Goal: Find specific page/section: Find specific page/section

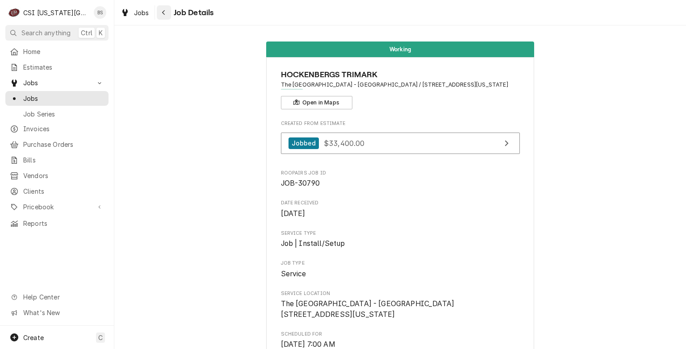
click at [164, 10] on icon "Navigate back" at bounding box center [164, 12] width 4 height 6
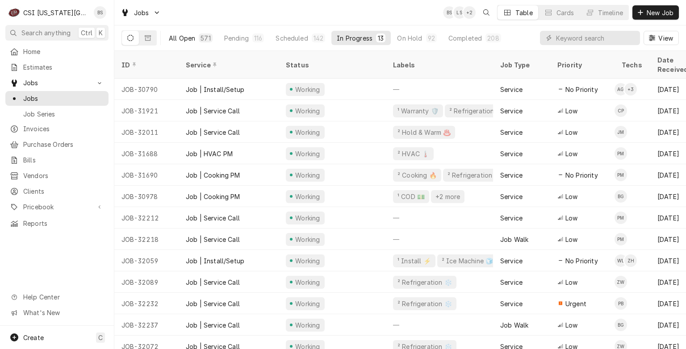
click at [181, 37] on div "All Open" at bounding box center [182, 38] width 26 height 9
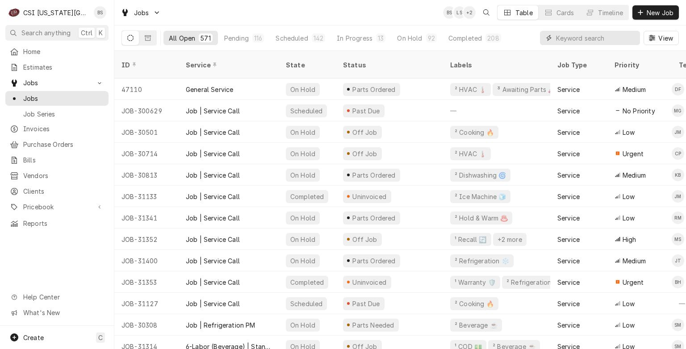
click at [579, 42] on input "Dynamic Content Wrapper" at bounding box center [596, 38] width 80 height 14
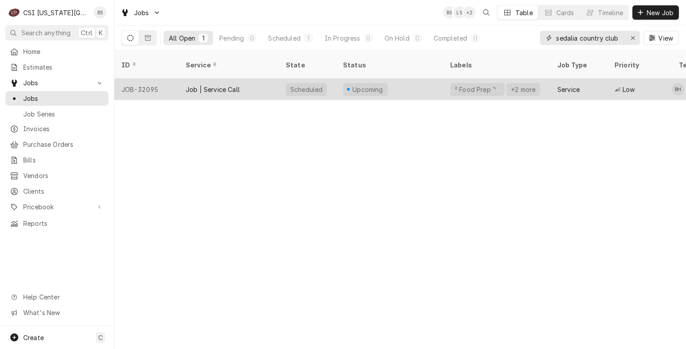
type input "sedalia country club"
click at [143, 79] on div "JOB-32095" at bounding box center [146, 89] width 64 height 21
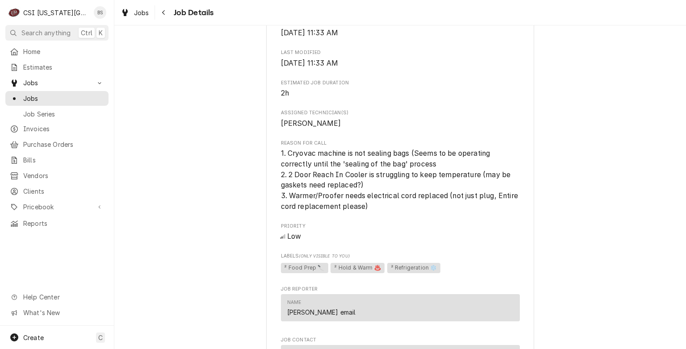
scroll to position [360, 0]
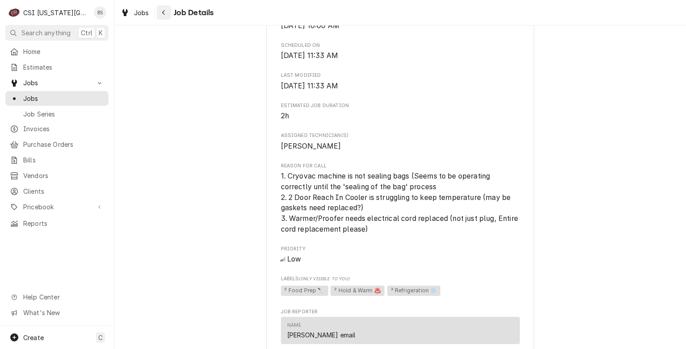
click at [162, 13] on icon "Navigate back" at bounding box center [164, 12] width 4 height 6
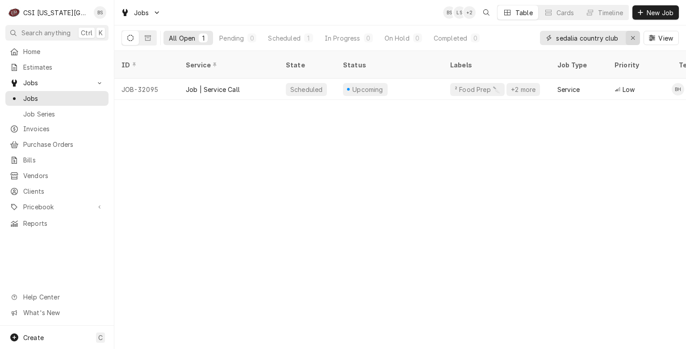
click at [635, 40] on div "Erase input" at bounding box center [633, 38] width 9 height 9
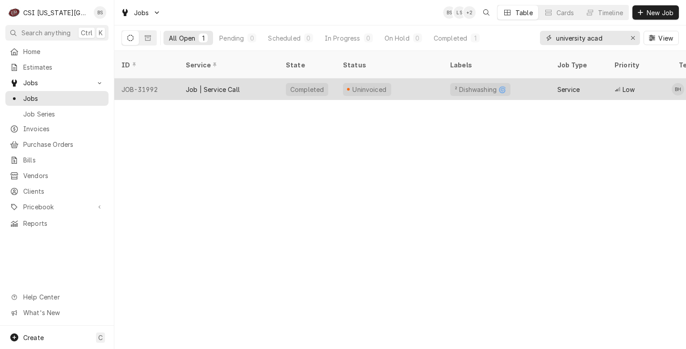
type input "university acad"
click at [139, 79] on div "JOB-31992" at bounding box center [146, 89] width 64 height 21
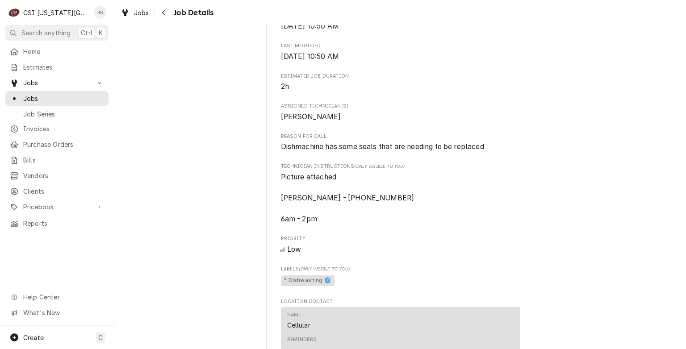
scroll to position [372, 0]
